Goal: Task Accomplishment & Management: Use online tool/utility

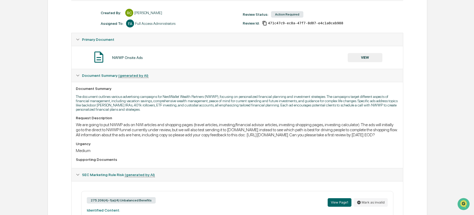
scroll to position [69, 0]
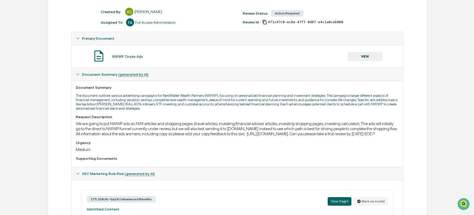
drag, startPoint x: 76, startPoint y: 139, endPoint x: 305, endPoint y: 139, distance: 228.5
click at [305, 136] on div "We are going to put NWWP ads on NWI articles and shopping pages (travel article…" at bounding box center [237, 128] width 323 height 15
copy div "[URL][DOMAIN_NAME]"
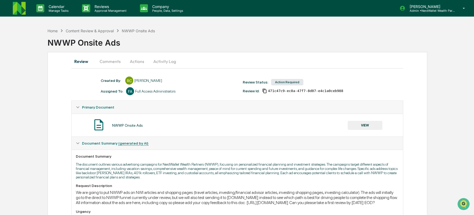
click at [108, 61] on button "Comments" at bounding box center [110, 61] width 30 height 13
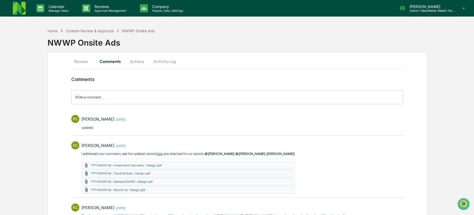
click at [82, 63] on button "Review" at bounding box center [83, 61] width 24 height 13
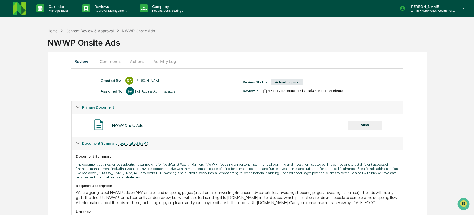
click at [81, 29] on div "Content Review & Approval" at bounding box center [90, 31] width 48 height 5
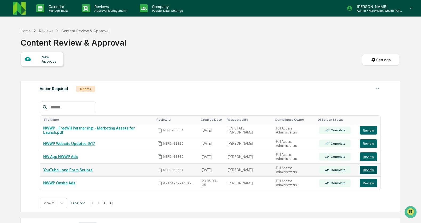
click at [364, 169] on button "Review" at bounding box center [369, 170] width 18 height 9
